Goal: Task Accomplishment & Management: Use online tool/utility

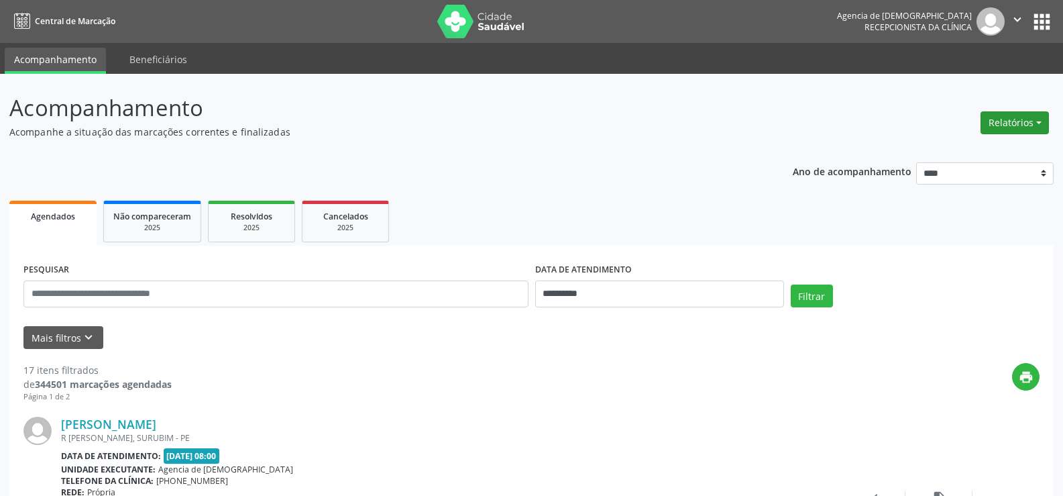
click at [1033, 127] on button "Relatórios" at bounding box center [1015, 122] width 68 height 23
click at [959, 152] on link "Agendamentos" at bounding box center [978, 151] width 144 height 19
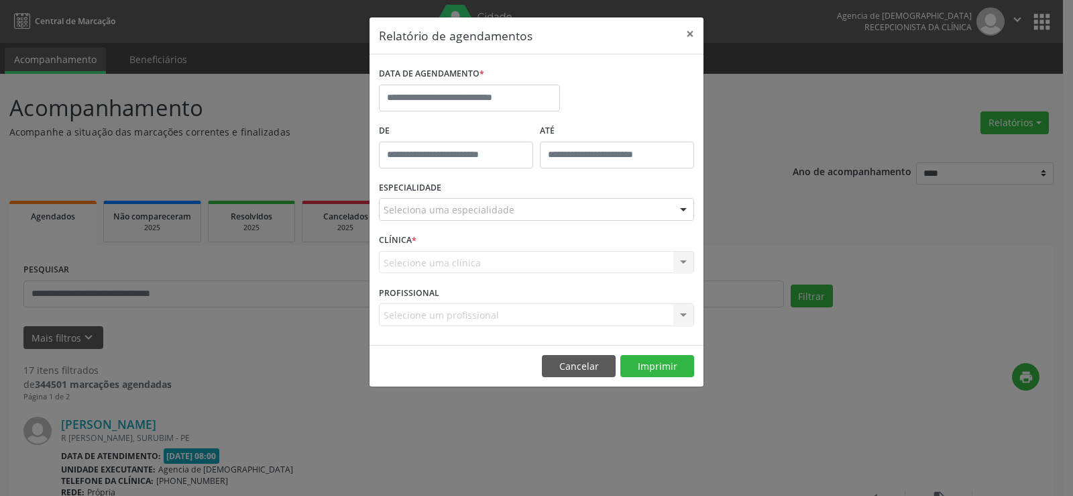
click at [472, 112] on div "DATA DE AGENDAMENTO *" at bounding box center [470, 92] width 188 height 57
click at [472, 103] on input "text" at bounding box center [469, 98] width 181 height 27
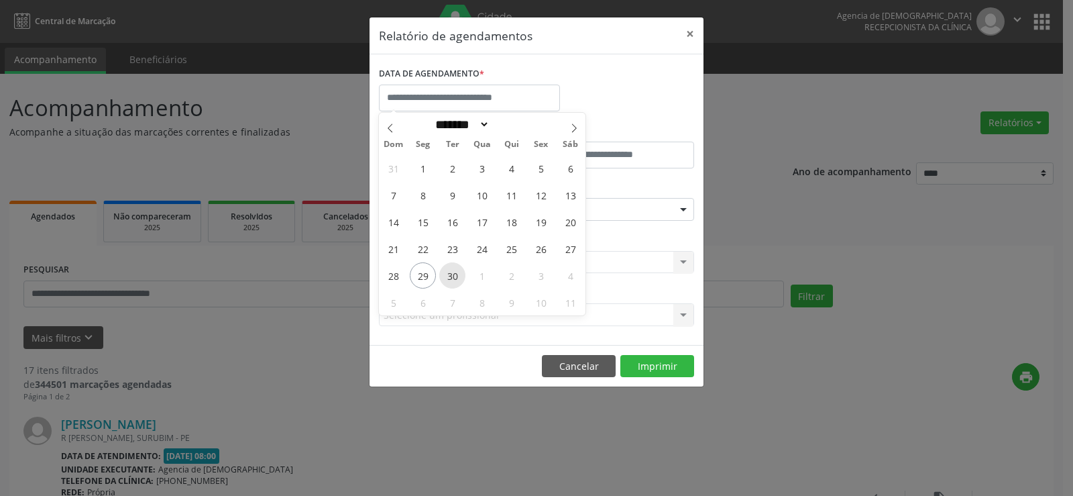
click at [452, 273] on span "30" at bounding box center [452, 275] width 26 height 26
type input "**********"
click at [452, 273] on span "30" at bounding box center [452, 275] width 26 height 26
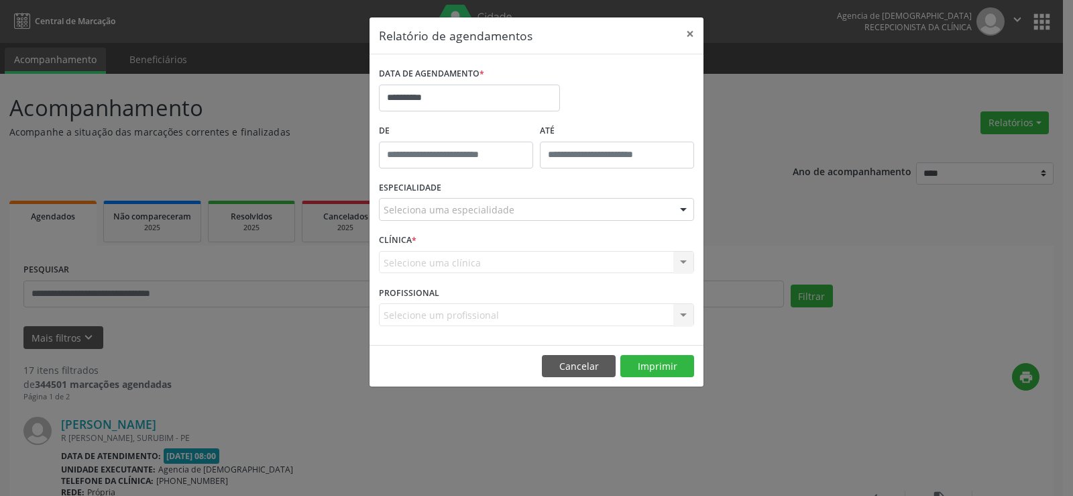
click at [473, 196] on div "ESPECIALIDADE Seleciona uma especialidade Todas as especialidades Alergologia A…" at bounding box center [537, 204] width 322 height 52
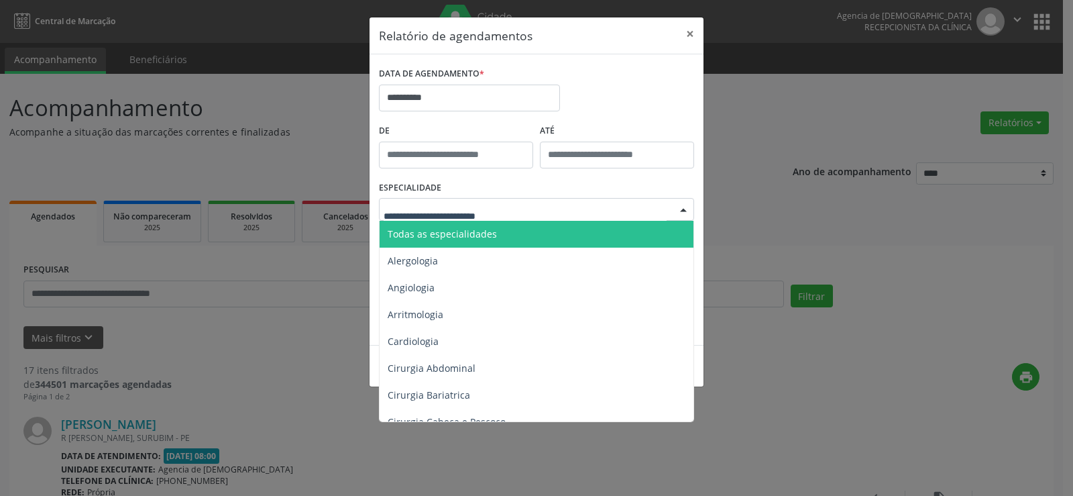
click at [468, 217] on input "text" at bounding box center [525, 216] width 283 height 27
click at [468, 229] on span "Todas as especialidades" at bounding box center [442, 233] width 109 height 13
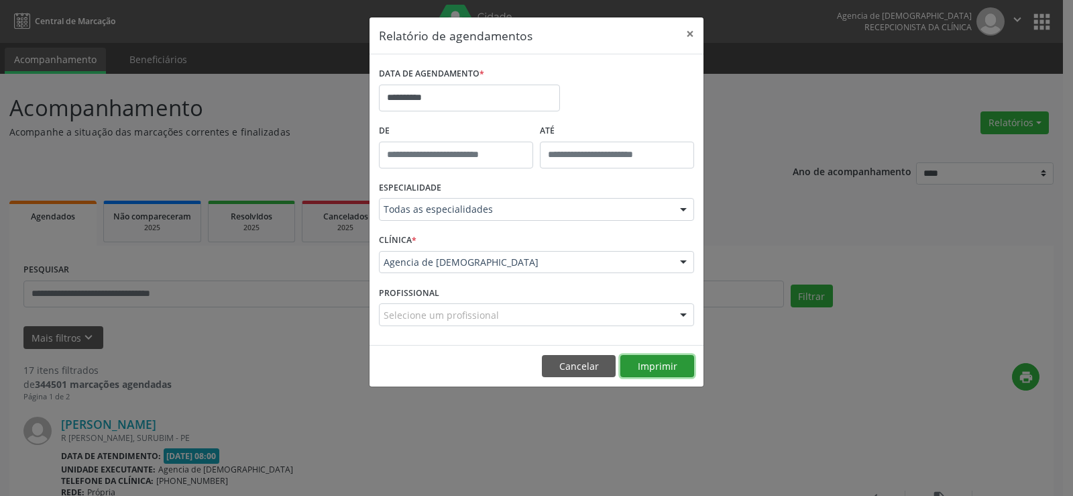
click at [660, 370] on button "Imprimir" at bounding box center [658, 366] width 74 height 23
click at [476, 76] on label "DATA DE AGENDAMENTO *" at bounding box center [431, 74] width 105 height 21
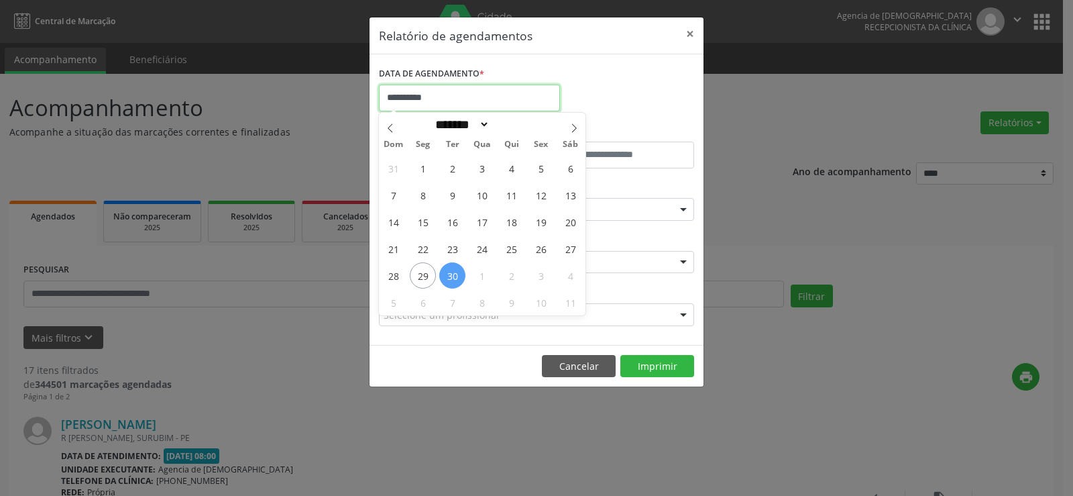
click at [462, 92] on input "**********" at bounding box center [469, 98] width 181 height 27
click at [576, 123] on icon at bounding box center [574, 127] width 9 height 9
select select "*"
click at [486, 168] on span "1" at bounding box center [482, 168] width 26 height 26
type input "**********"
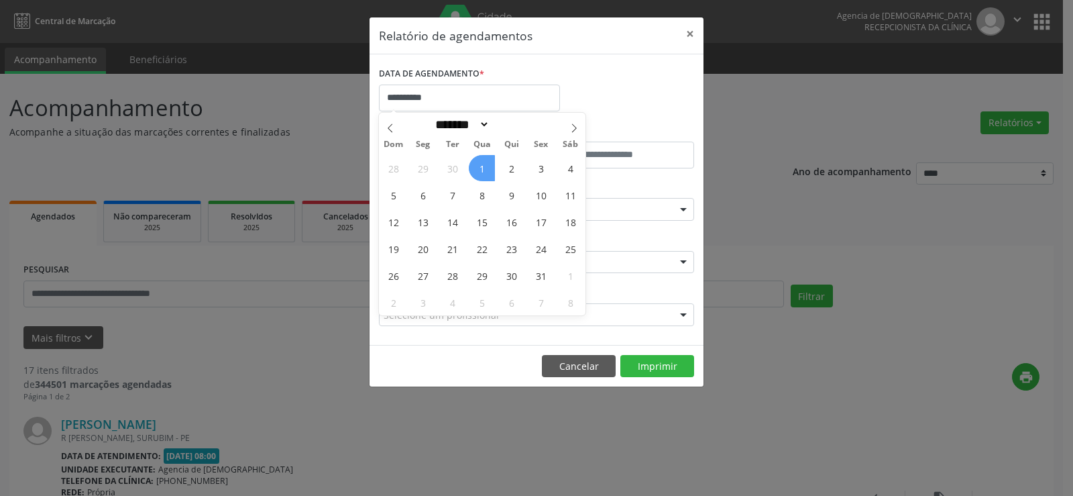
click at [486, 168] on span "1" at bounding box center [482, 168] width 26 height 26
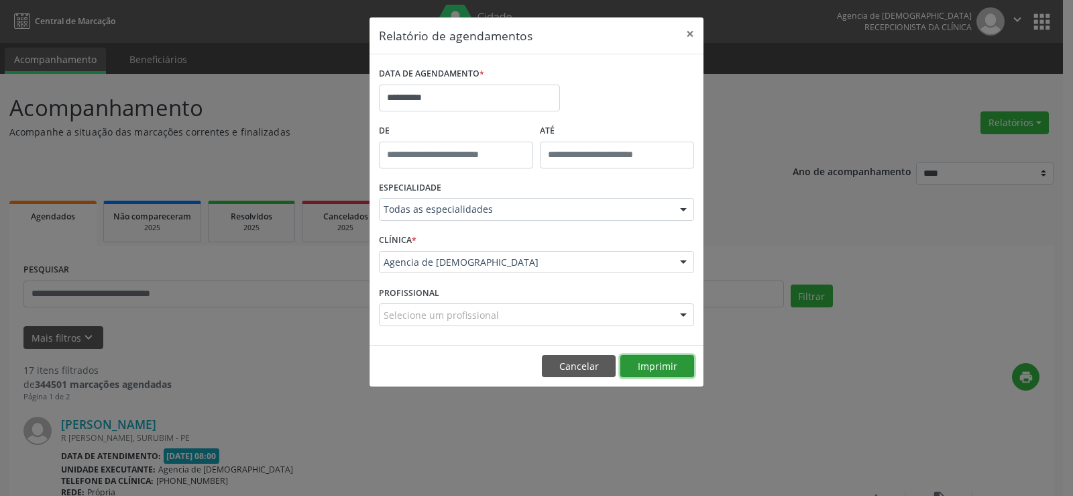
click at [637, 358] on button "Imprimir" at bounding box center [658, 366] width 74 height 23
